Goal: Task Accomplishment & Management: Use online tool/utility

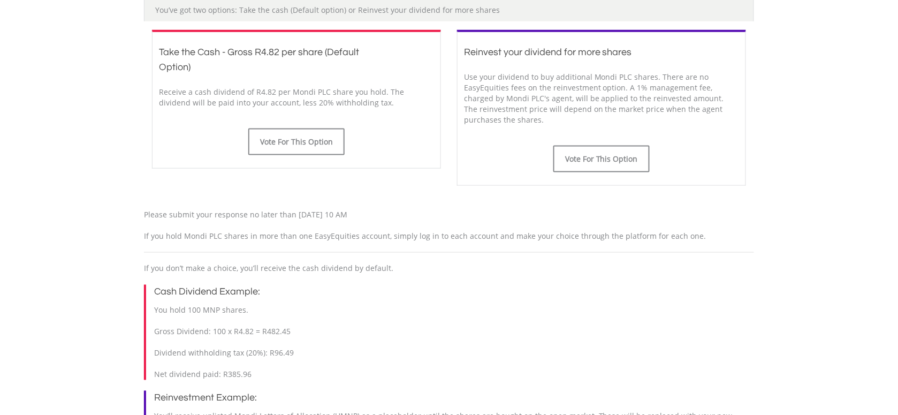
scroll to position [320, 0]
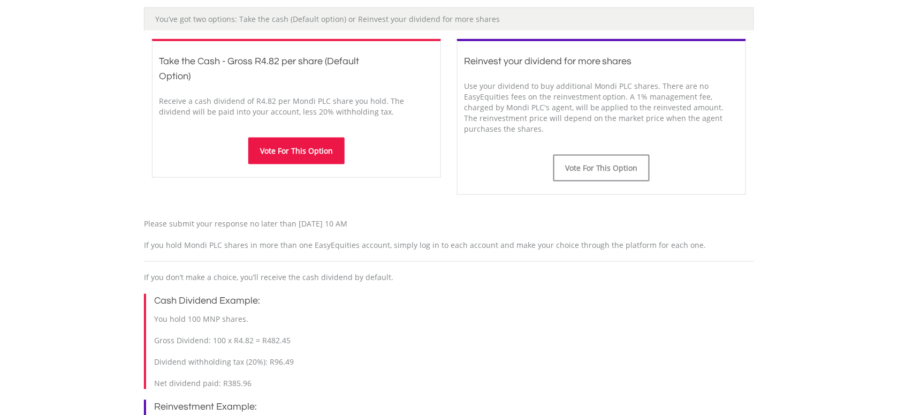
click at [315, 159] on button "Vote For This Option" at bounding box center [296, 151] width 96 height 27
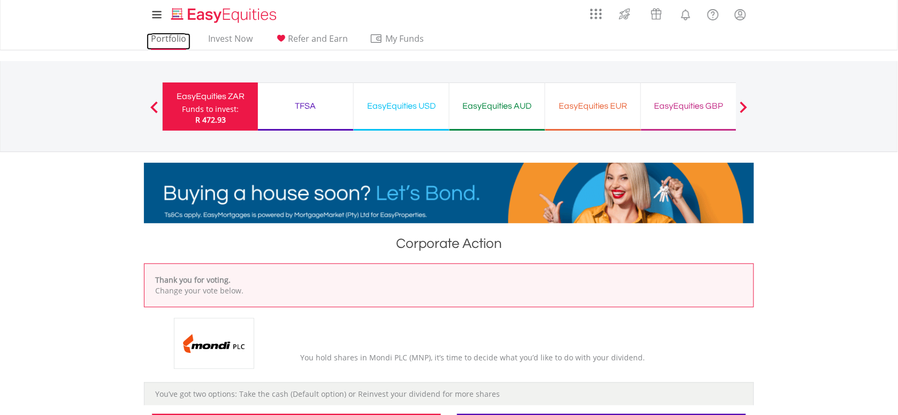
click at [167, 35] on link "Portfolio" at bounding box center [169, 41] width 44 height 17
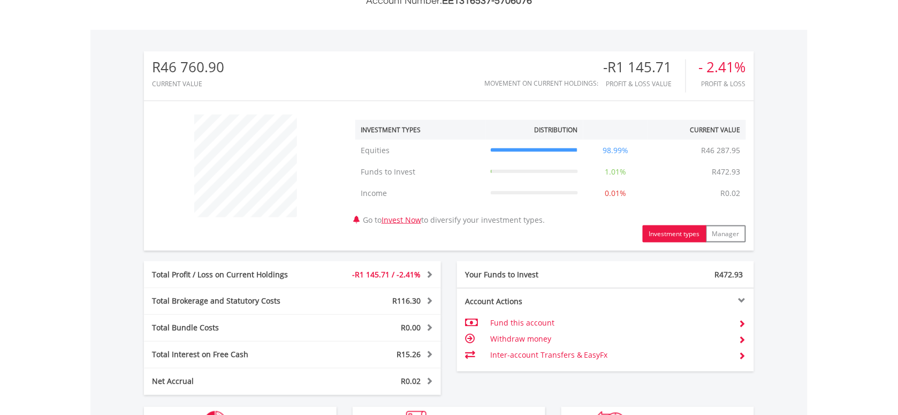
scroll to position [512, 0]
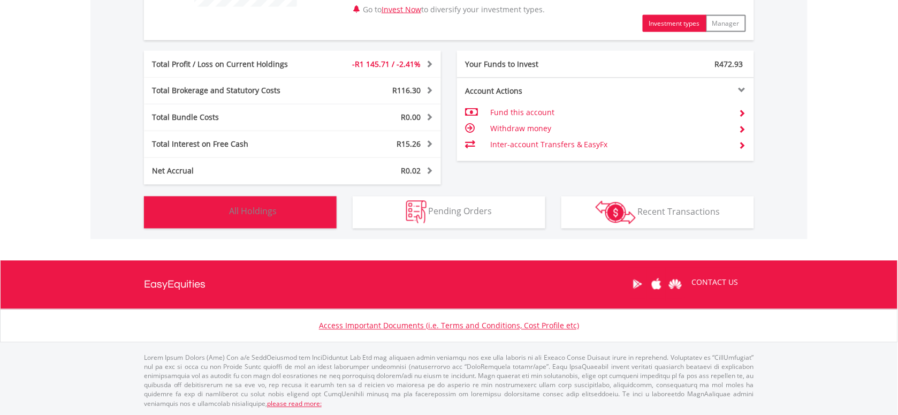
click at [269, 209] on span "All Holdings" at bounding box center [253, 211] width 48 height 12
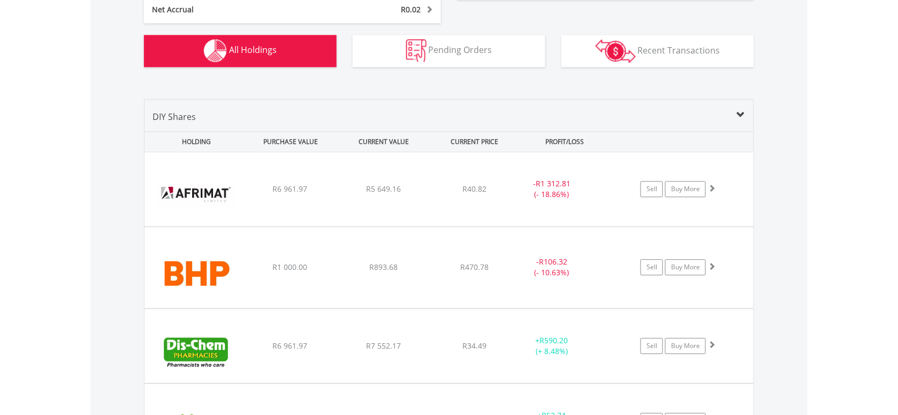
scroll to position [670, 0]
